Goal: Check status: Check status

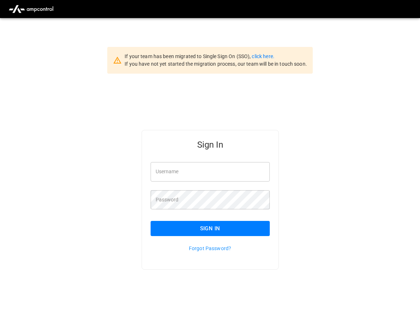
type input "**********"
click at [237, 223] on button "Sign In" at bounding box center [210, 228] width 119 height 15
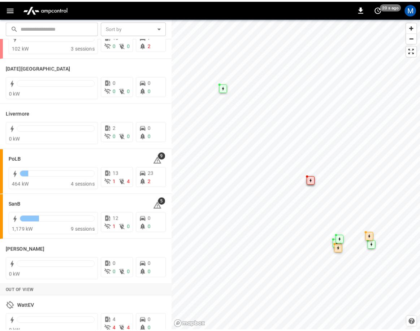
scroll to position [138, 0]
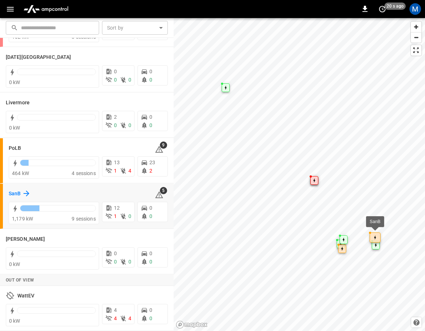
click at [16, 192] on h6 "SanB" at bounding box center [15, 194] width 12 height 8
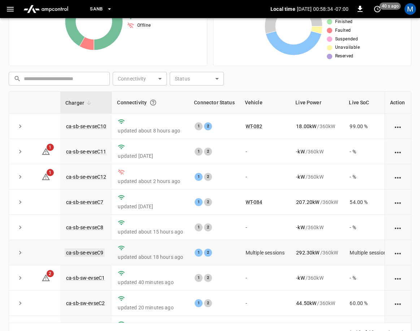
click at [97, 254] on link "ca-sb-se-evseC9" at bounding box center [85, 253] width 40 height 9
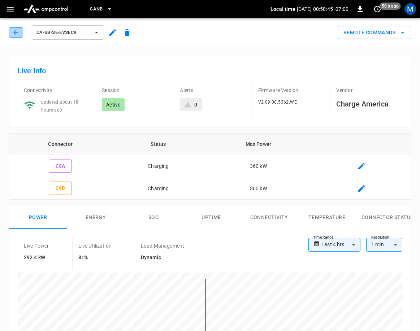
click at [21, 34] on button "button" at bounding box center [16, 32] width 14 height 10
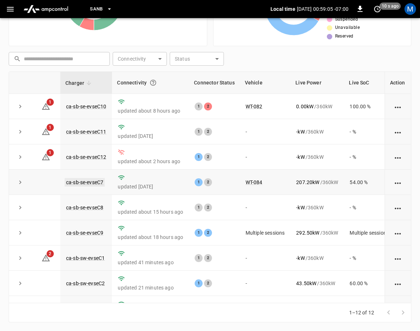
click at [98, 182] on link "ca-sb-se-evseC7" at bounding box center [85, 182] width 40 height 9
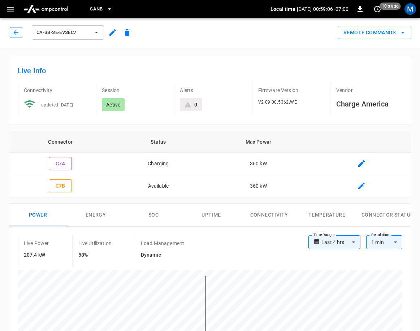
click at [13, 38] on div "ca-sb-se-evseC7" at bounding box center [72, 32] width 126 height 17
click at [14, 34] on icon "button" at bounding box center [15, 32] width 7 height 7
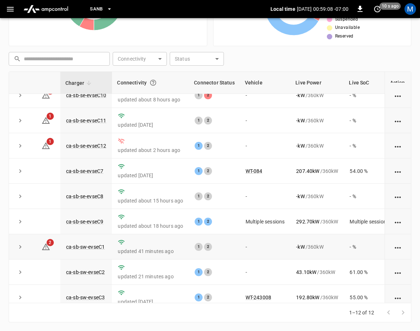
scroll to position [103, 0]
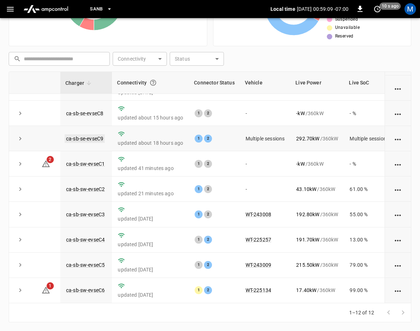
click at [92, 134] on link "ca-sb-se-evseC9" at bounding box center [85, 138] width 40 height 9
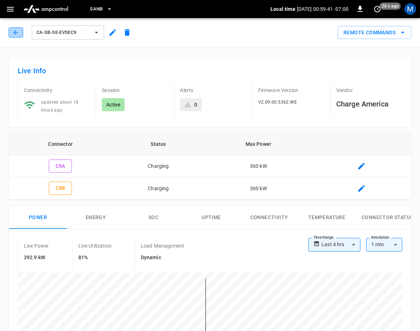
click at [18, 33] on icon "button" at bounding box center [15, 32] width 7 height 7
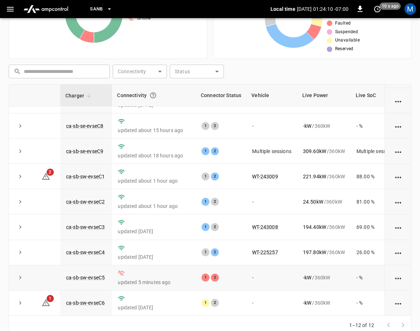
scroll to position [164, 0]
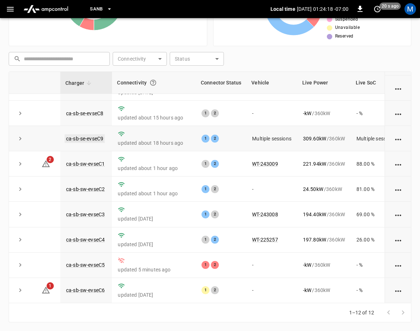
click at [98, 134] on link "ca-sb-se-evseC9" at bounding box center [85, 138] width 40 height 9
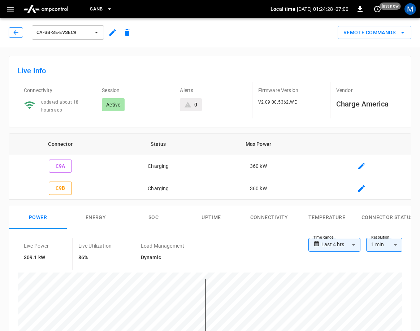
click at [19, 29] on icon "button" at bounding box center [15, 32] width 7 height 7
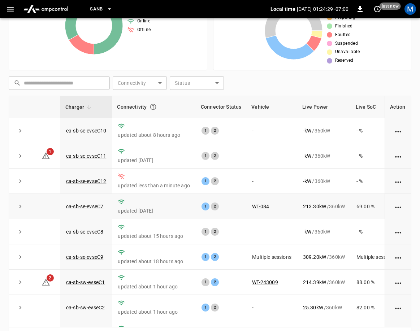
scroll to position [128, 0]
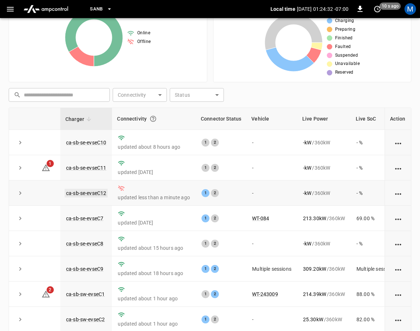
click at [102, 190] on link "ca-sb-se-evseC12" at bounding box center [86, 193] width 43 height 9
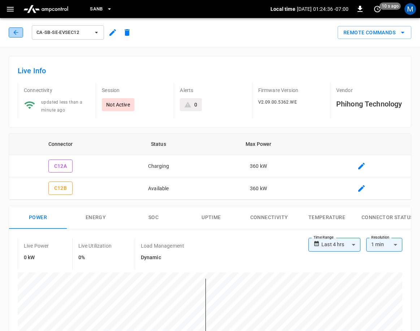
click at [22, 37] on button "button" at bounding box center [16, 32] width 14 height 10
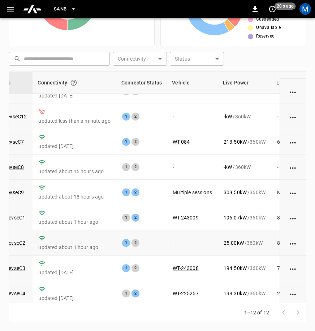
scroll to position [103, 80]
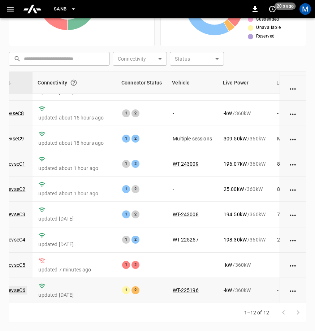
click at [21, 286] on link "ca-sb-sw-evseC6" at bounding box center [6, 290] width 42 height 9
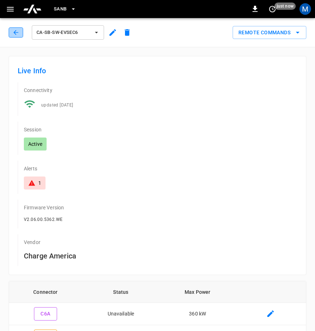
click at [11, 31] on button "button" at bounding box center [16, 32] width 14 height 10
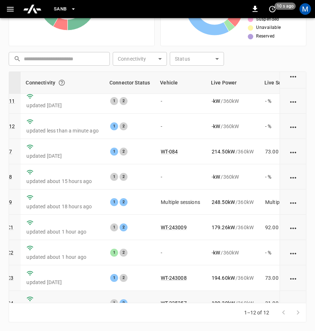
scroll to position [0, 91]
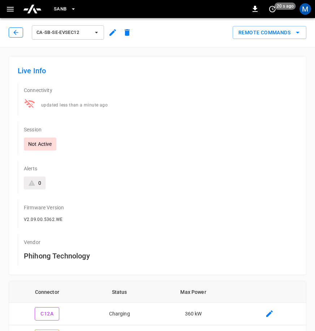
click at [18, 32] on icon "button" at bounding box center [15, 32] width 7 height 7
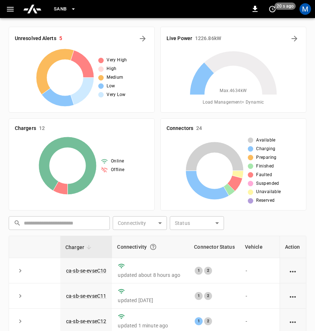
scroll to position [164, 0]
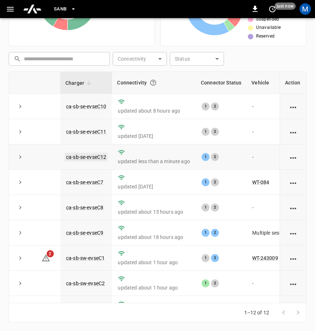
click at [83, 159] on link "ca-sb-se-evseC12" at bounding box center [86, 157] width 43 height 9
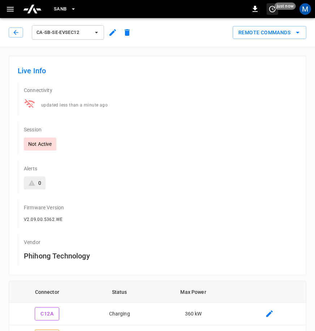
click at [271, 10] on icon "set refresh interval" at bounding box center [272, 9] width 9 height 9
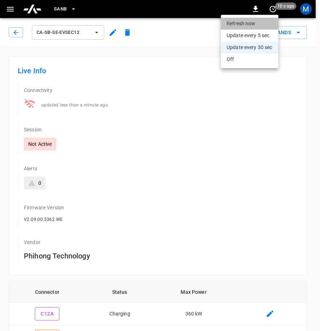
click at [267, 27] on li "Refresh now" at bounding box center [248, 24] width 57 height 12
click at [204, 83] on div at bounding box center [160, 165] width 320 height 331
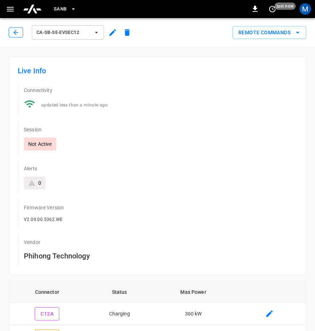
drag, startPoint x: 15, startPoint y: 34, endPoint x: 10, endPoint y: 35, distance: 5.2
click at [10, 35] on button "button" at bounding box center [16, 32] width 14 height 10
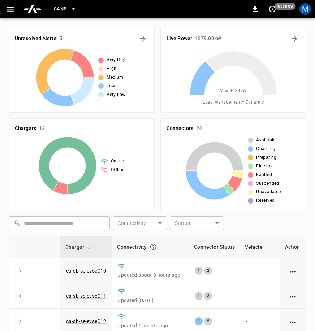
scroll to position [164, 0]
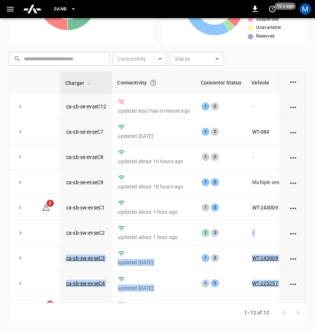
click at [180, 300] on div "Charger Connectivity Connector Status Vehicle Live Power Live SoC Last Session …" at bounding box center [158, 188] width 298 height 232
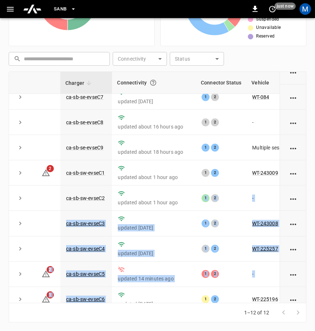
drag, startPoint x: 200, startPoint y: 318, endPoint x: 197, endPoint y: 322, distance: 4.9
click at [197, 322] on div "1–12 of 12" at bounding box center [158, 313] width 298 height 19
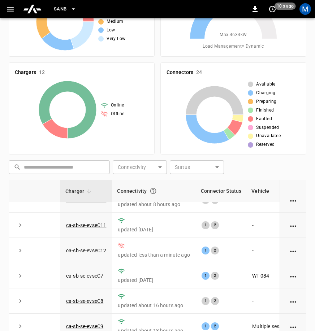
scroll to position [0, 0]
